Goal: Complete application form

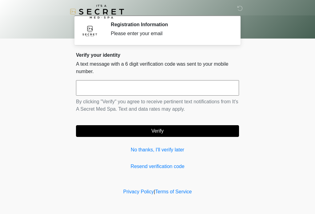
click at [96, 93] on input "text" at bounding box center [157, 87] width 163 height 15
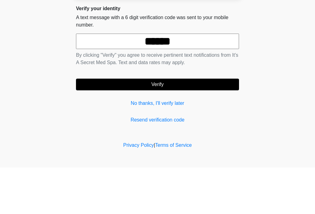
type input "******"
click at [217, 125] on button "Verify" at bounding box center [157, 131] width 163 height 12
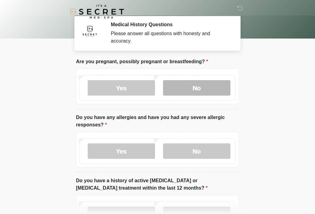
click at [194, 88] on label "No" at bounding box center [196, 87] width 67 height 15
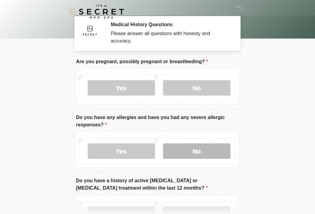
click at [188, 151] on label "No" at bounding box center [196, 150] width 67 height 15
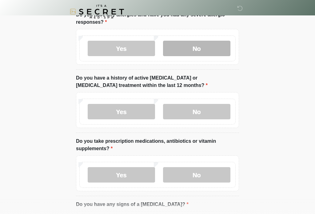
scroll to position [115, 0]
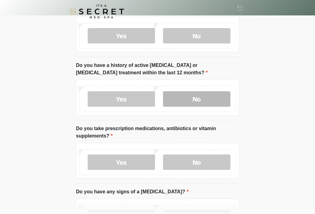
click at [197, 94] on label "No" at bounding box center [196, 98] width 67 height 15
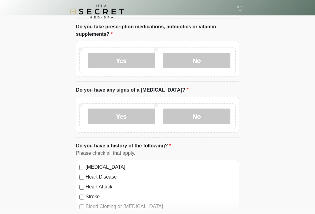
scroll to position [217, 0]
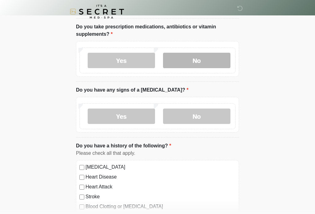
click at [203, 61] on label "No" at bounding box center [196, 60] width 67 height 15
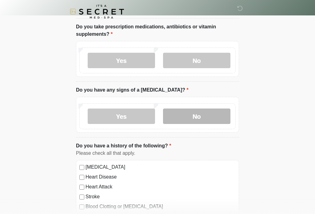
click at [196, 114] on label "No" at bounding box center [196, 115] width 67 height 15
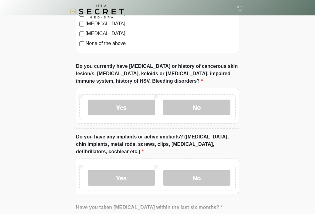
scroll to position [448, 0]
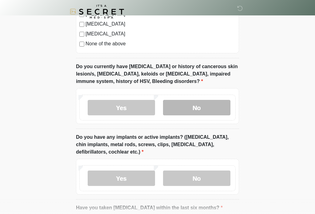
click at [206, 106] on label "No" at bounding box center [196, 107] width 67 height 15
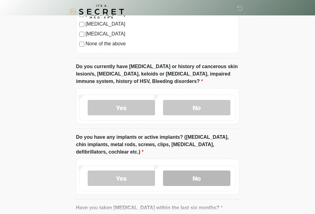
click at [194, 174] on label "No" at bounding box center [196, 177] width 67 height 15
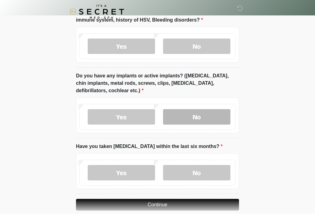
scroll to position [528, 0]
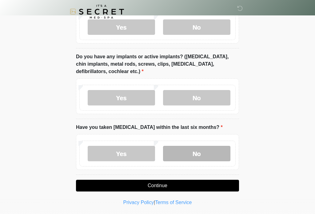
click at [194, 154] on label "No" at bounding box center [196, 153] width 67 height 15
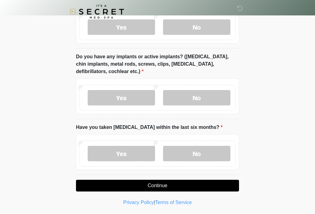
click at [168, 185] on button "Continue" at bounding box center [157, 185] width 163 height 12
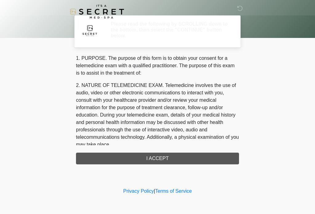
scroll to position [0, 0]
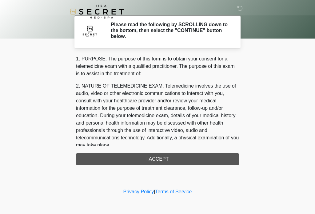
click at [146, 158] on div "1. PURPOSE. The purpose of this form is to obtain your consent for a telemedici…" at bounding box center [157, 110] width 163 height 110
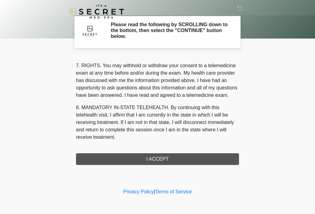
click at [163, 161] on div "1. PURPOSE. The purpose of this form is to obtain your consent for a telemedici…" at bounding box center [157, 110] width 163 height 110
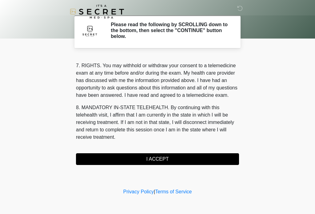
scroll to position [266, 0]
click at [178, 157] on button "I ACCEPT" at bounding box center [157, 159] width 163 height 12
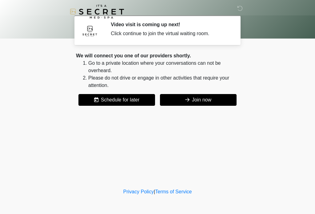
click at [209, 102] on button "Join now" at bounding box center [198, 100] width 77 height 12
